Goal: Navigation & Orientation: Find specific page/section

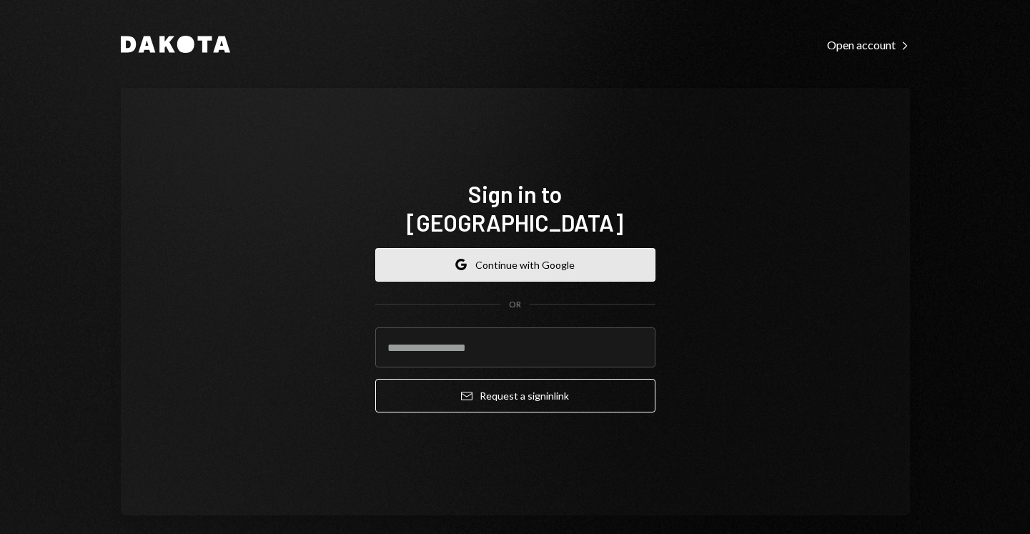
click at [534, 260] on button "Google Continue with Google" at bounding box center [515, 265] width 280 height 34
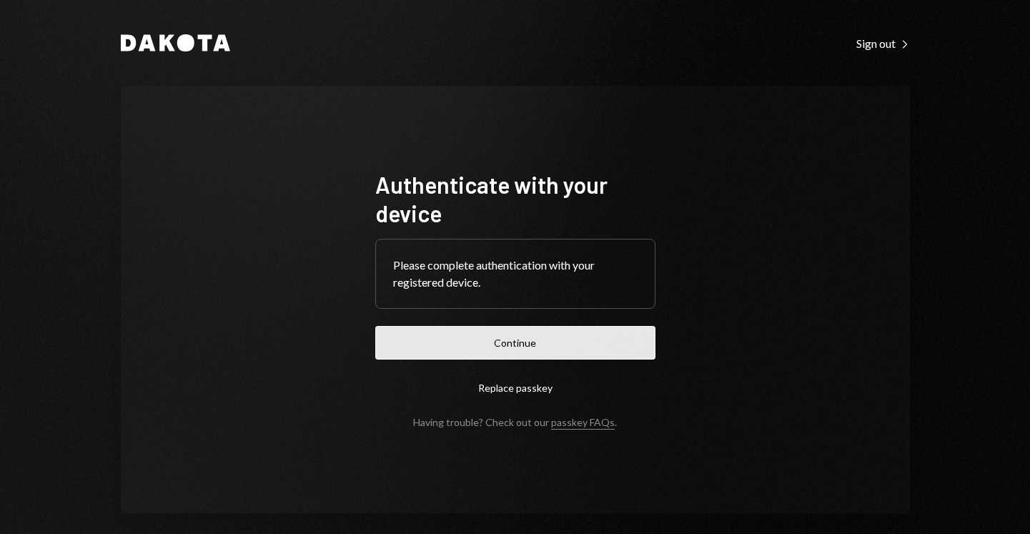
click at [526, 342] on button "Continue" at bounding box center [515, 343] width 280 height 34
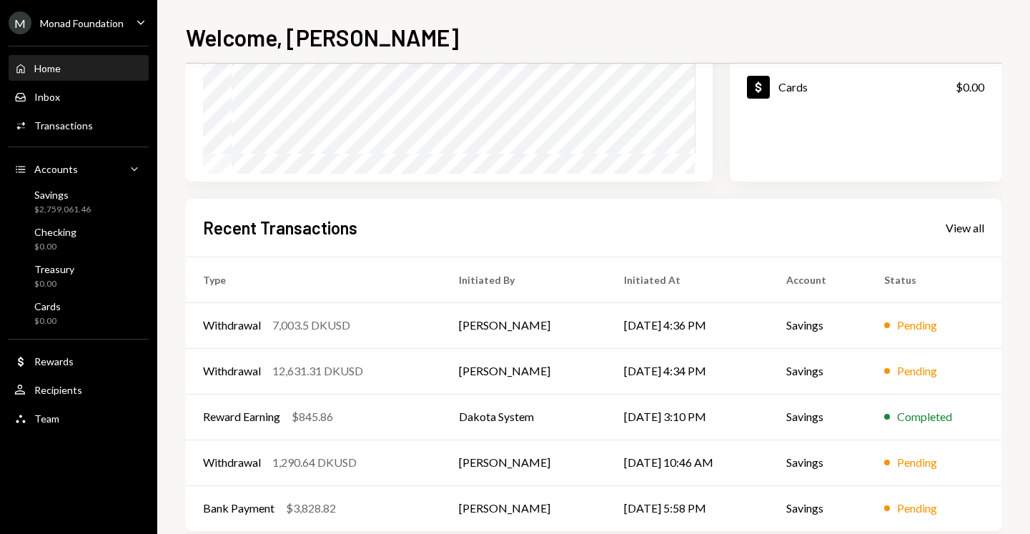
scroll to position [259, 0]
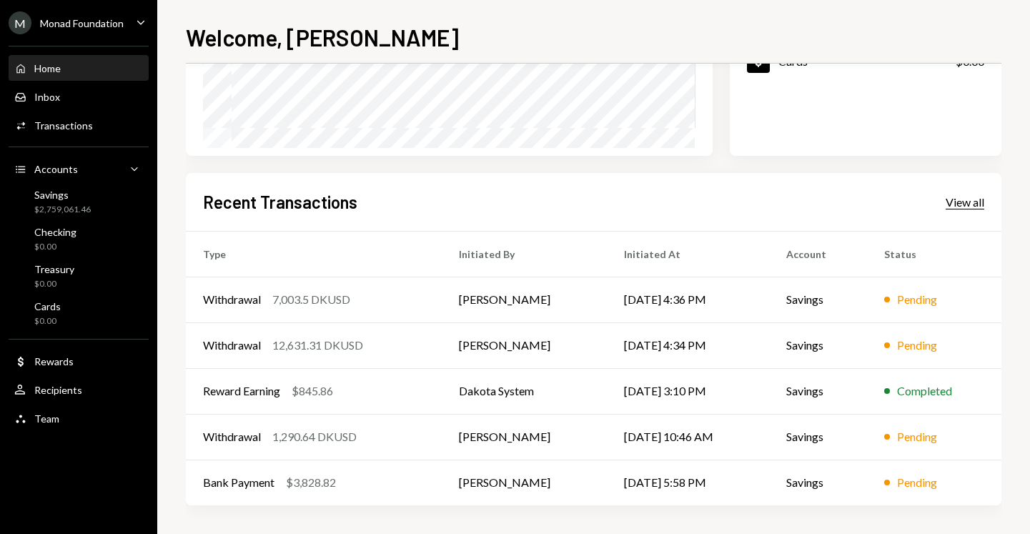
click at [971, 199] on div "View all" at bounding box center [964, 202] width 39 height 14
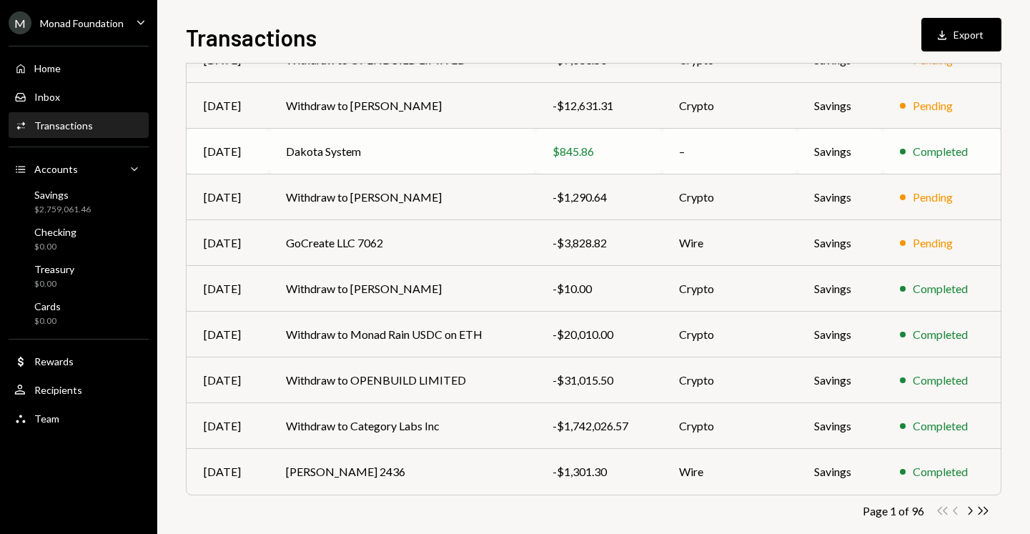
scroll to position [212, 0]
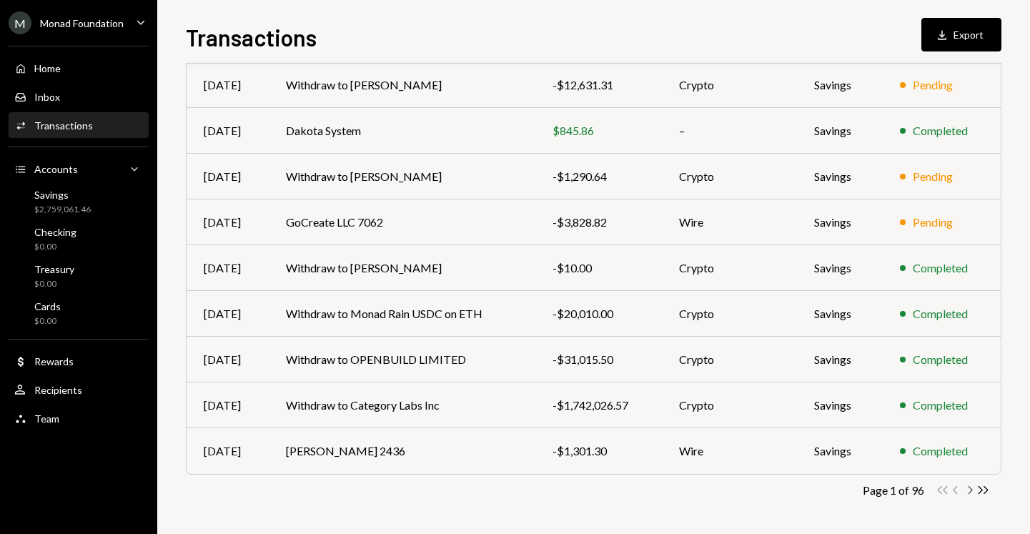
click at [970, 487] on icon "button" at bounding box center [970, 490] width 4 height 8
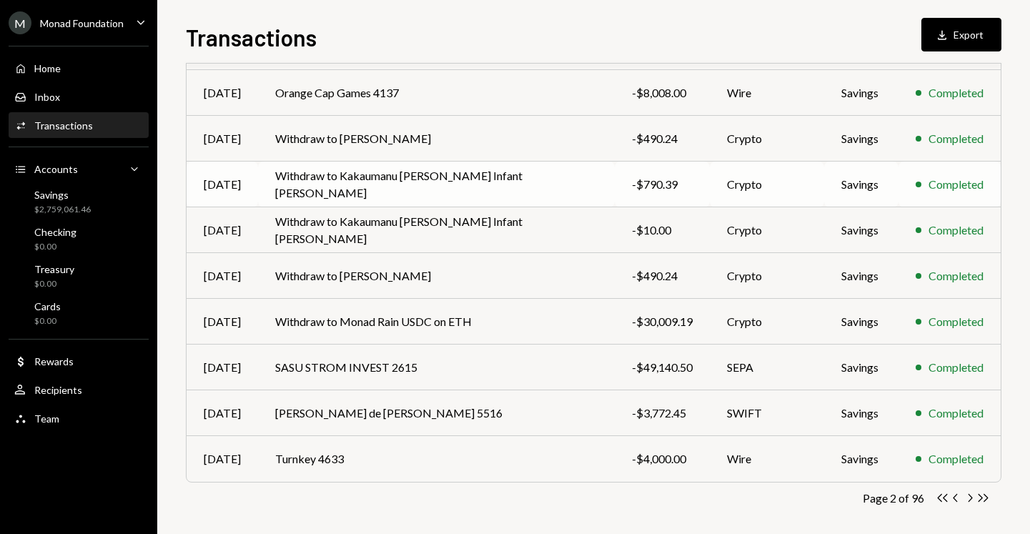
scroll to position [206, 0]
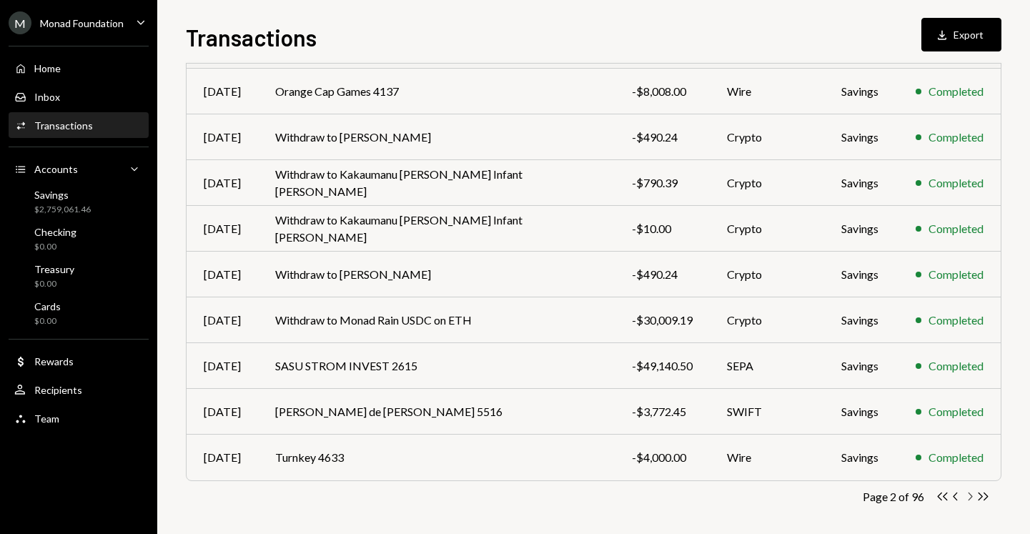
click at [971, 495] on icon "button" at bounding box center [970, 496] width 4 height 8
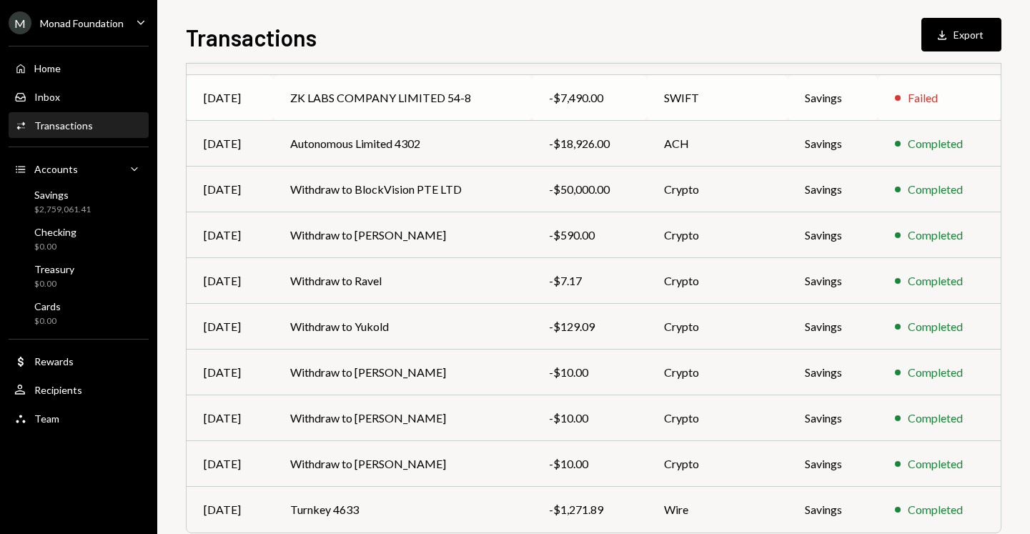
scroll to position [212, 0]
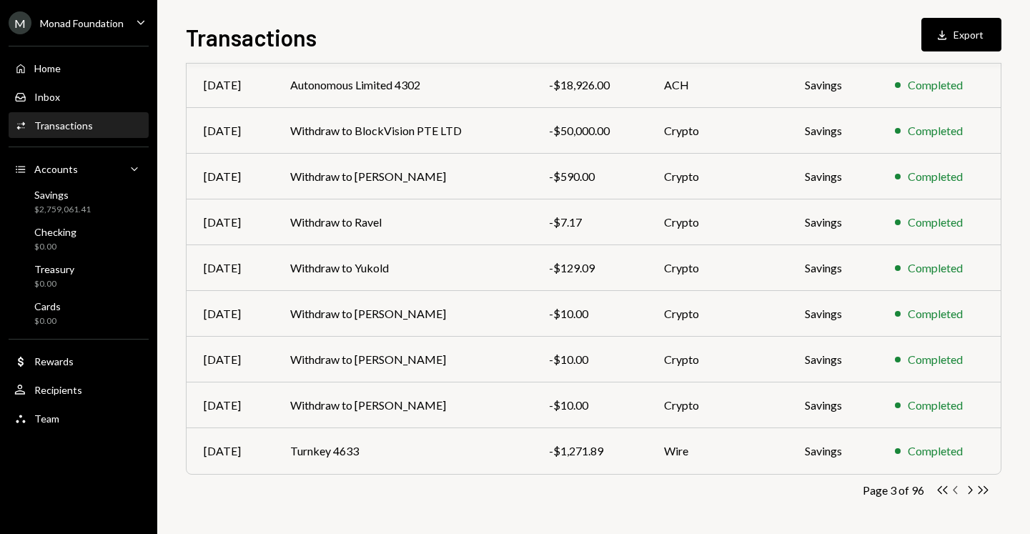
click at [958, 489] on icon "Chevron Left" at bounding box center [956, 490] width 14 height 14
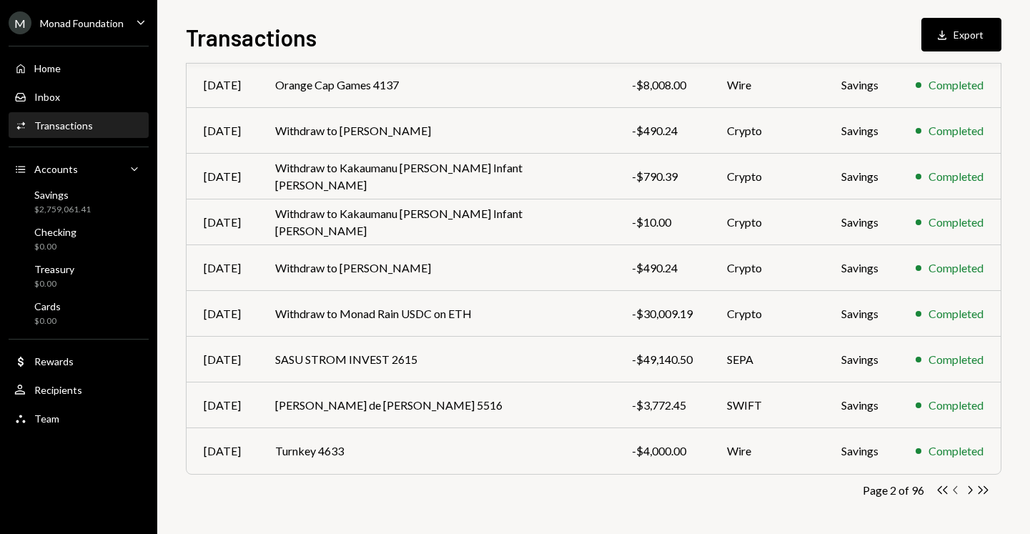
click at [958, 489] on icon "Chevron Left" at bounding box center [956, 490] width 14 height 14
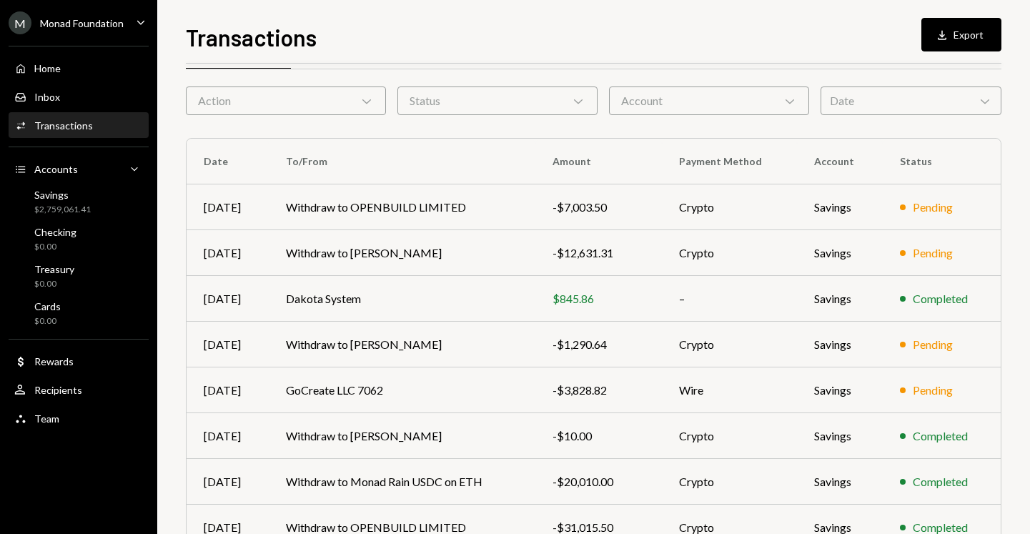
scroll to position [41, 0]
